Goal: Information Seeking & Learning: Learn about a topic

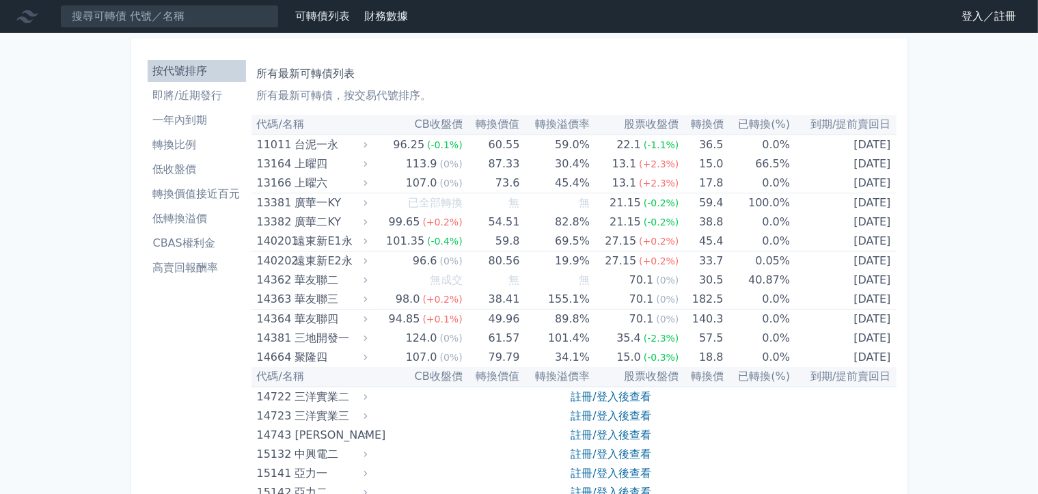
click at [998, 19] on link "登入／註冊" at bounding box center [989, 16] width 77 height 22
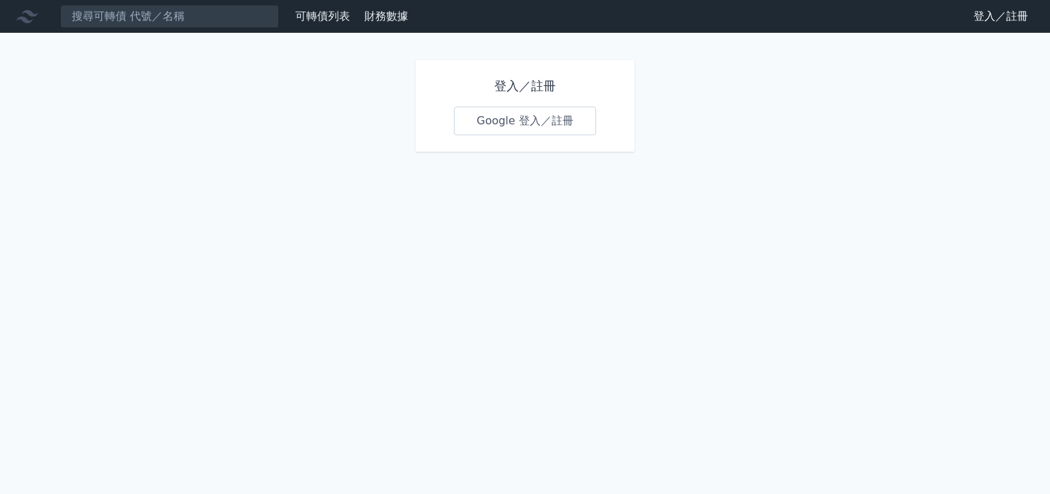
click at [541, 111] on link "Google 登入／註冊" at bounding box center [525, 121] width 142 height 29
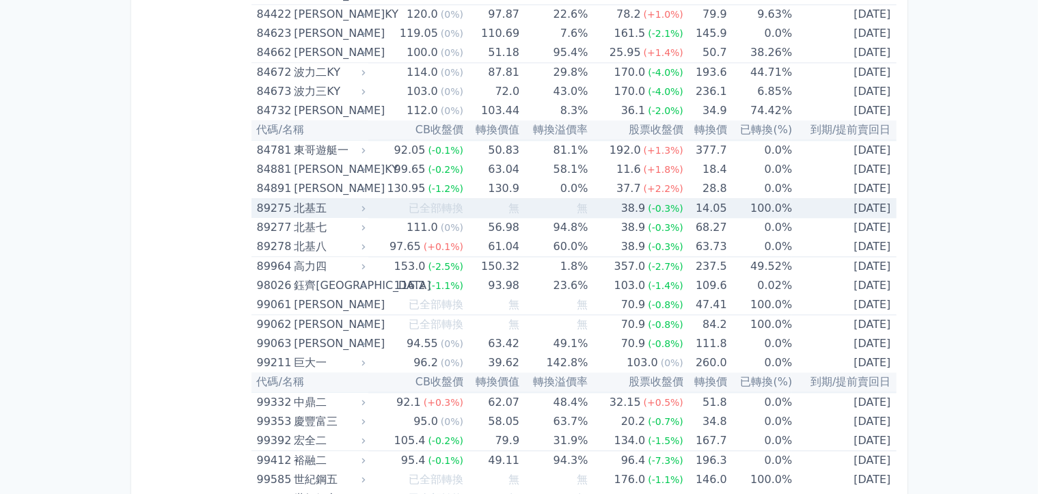
scroll to position [7587, 0]
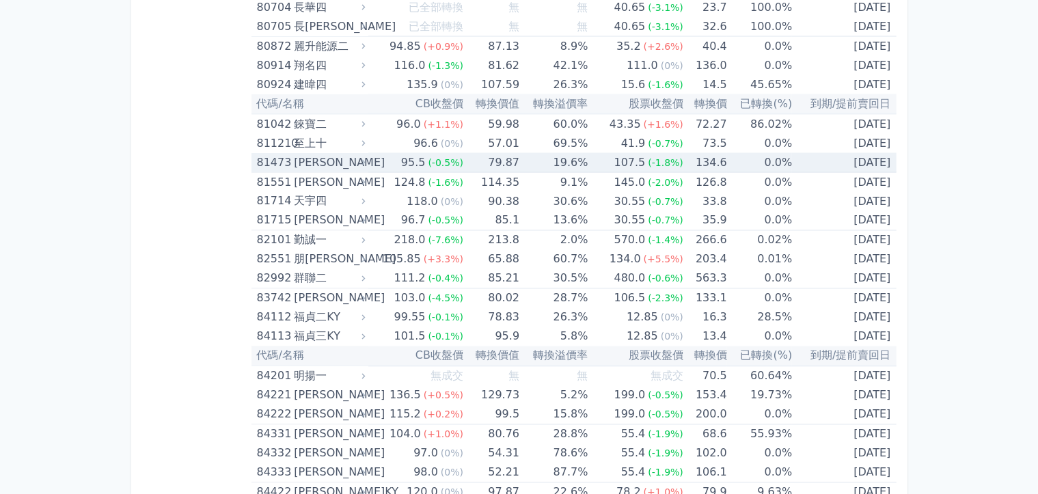
click at [839, 163] on td "[DATE]" at bounding box center [844, 163] width 104 height 20
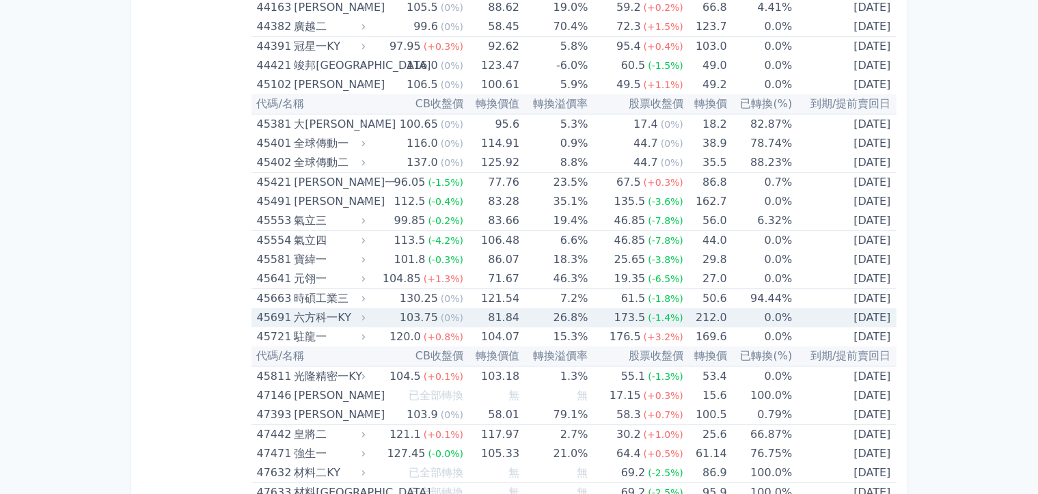
scroll to position [4033, 0]
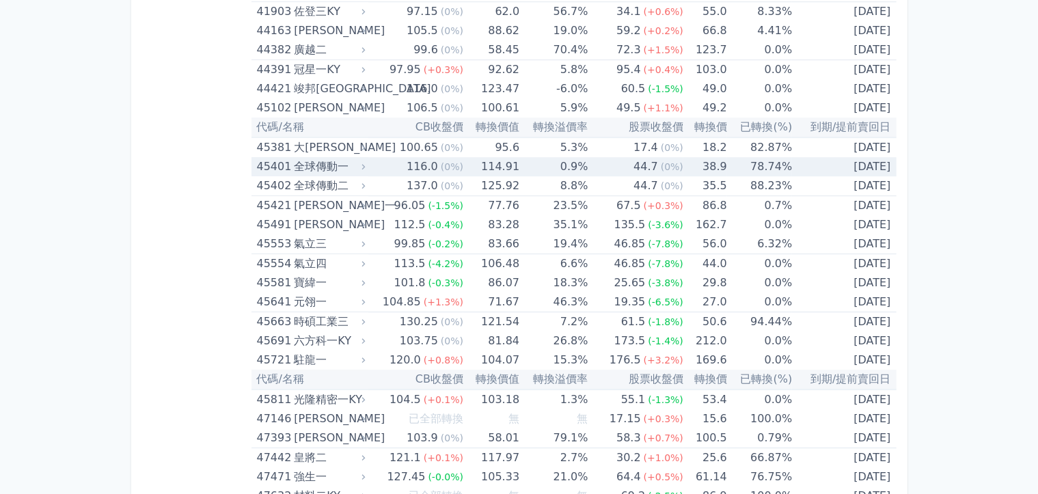
click at [860, 167] on td "[DATE]" at bounding box center [844, 166] width 104 height 19
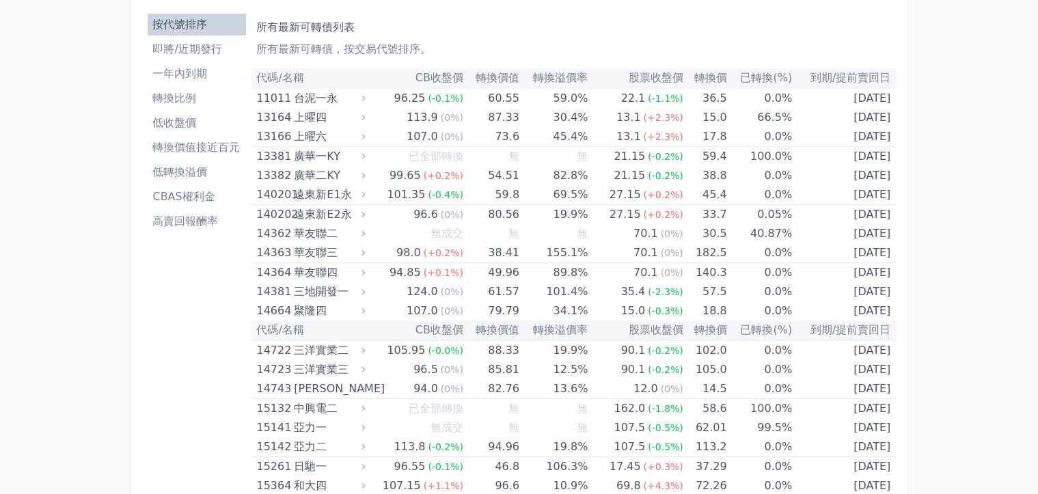
scroll to position [0, 0]
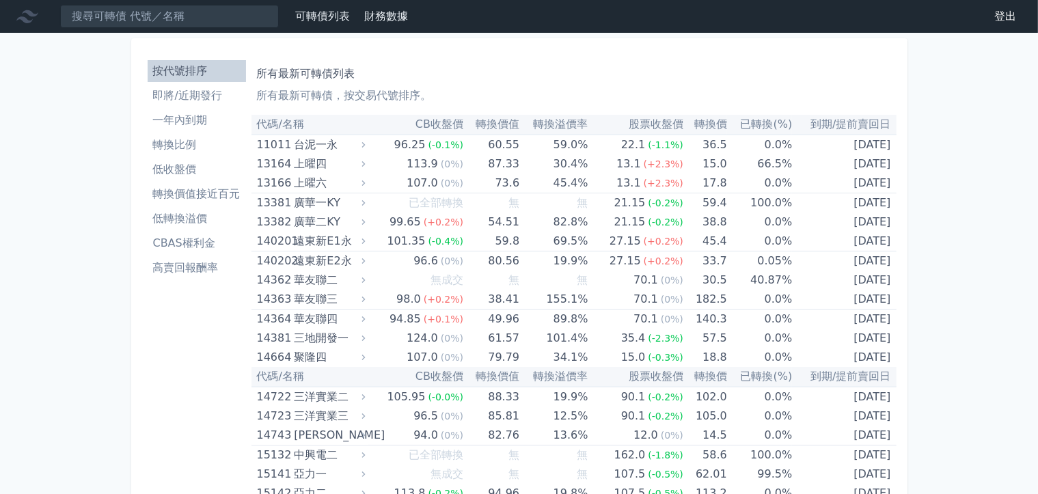
click at [185, 95] on li "即將/近期發行" at bounding box center [197, 95] width 98 height 16
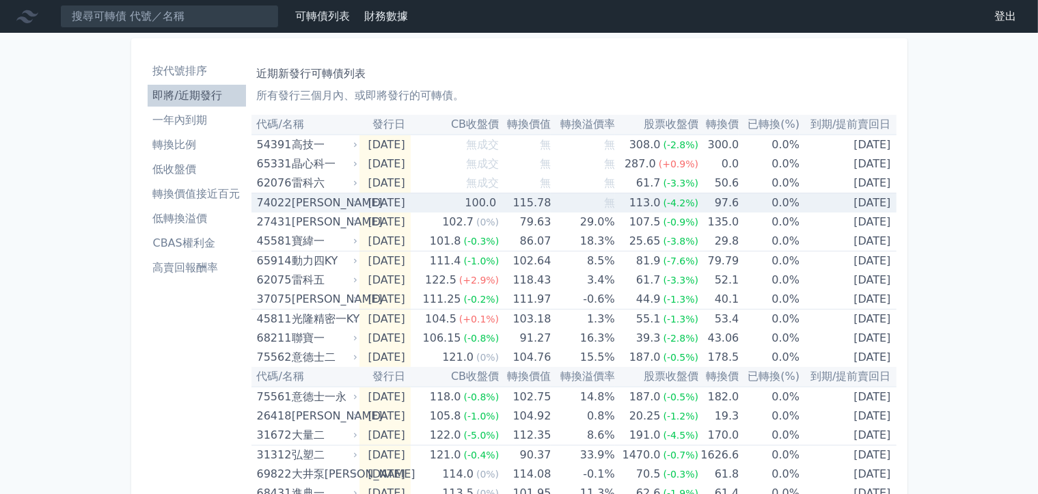
click at [271, 207] on div "74022" at bounding box center [272, 202] width 31 height 19
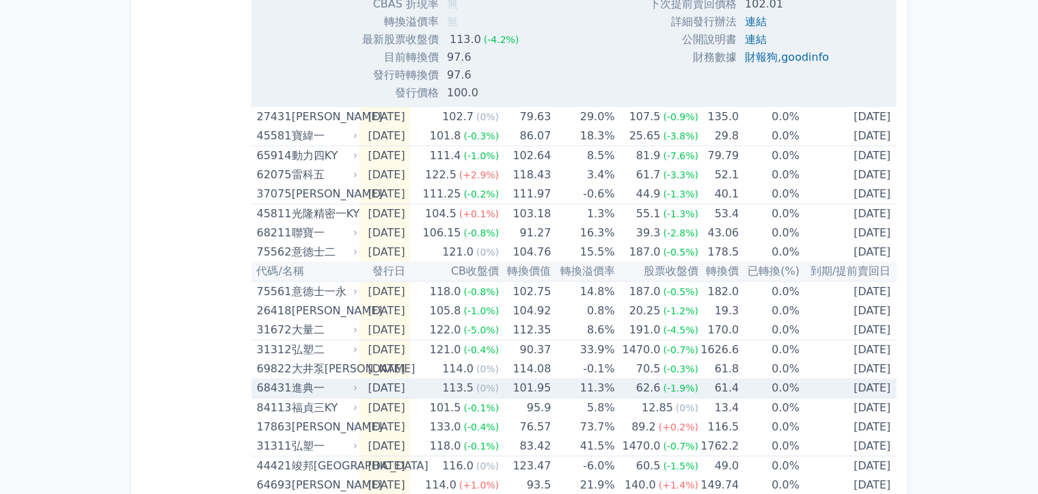
scroll to position [547, 0]
